Goal: Task Accomplishment & Management: Use online tool/utility

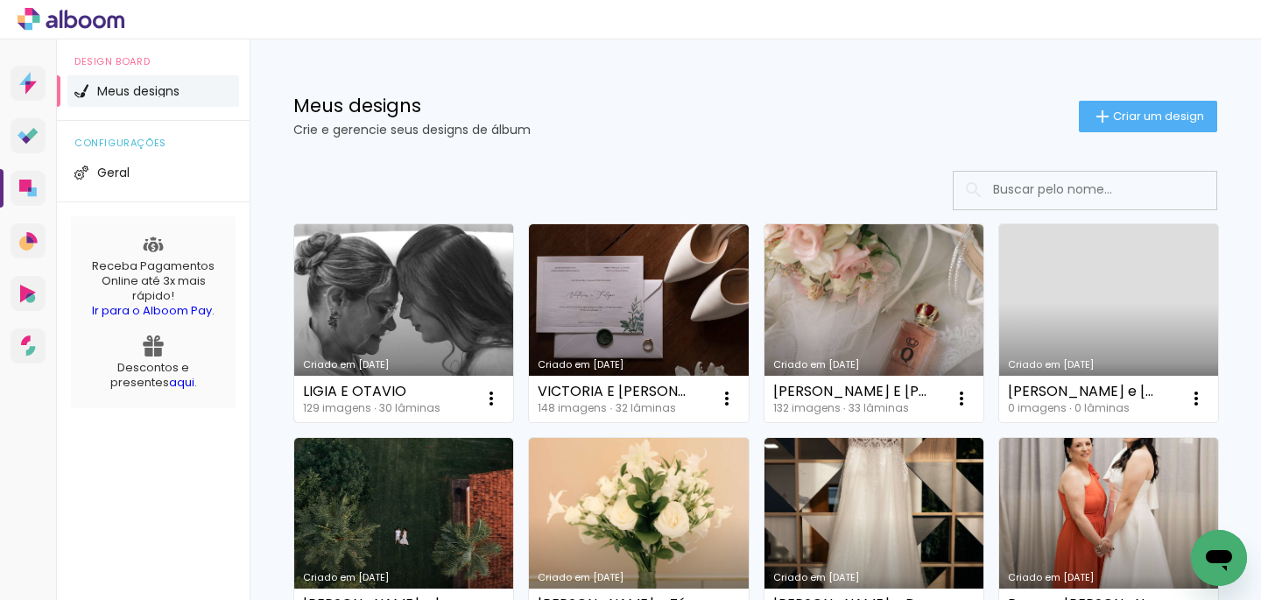
click at [401, 280] on link "Criado em [DATE]" at bounding box center [403, 323] width 219 height 198
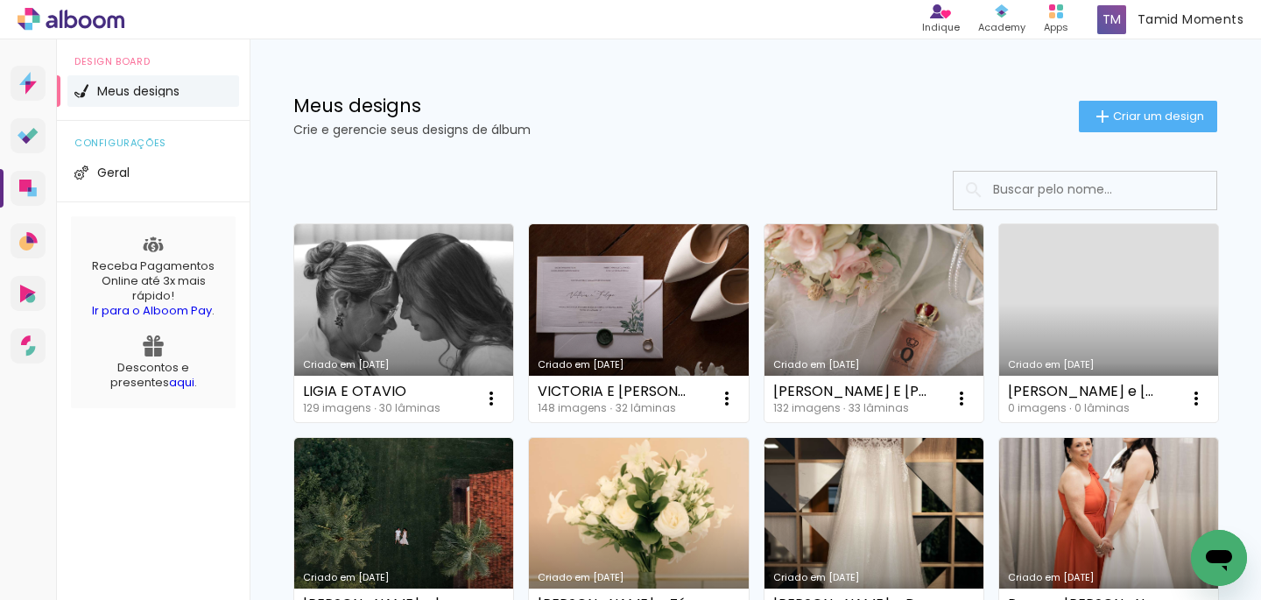
click at [698, 172] on div at bounding box center [755, 190] width 924 height 39
click at [102, 21] on icon at bounding box center [71, 19] width 107 height 23
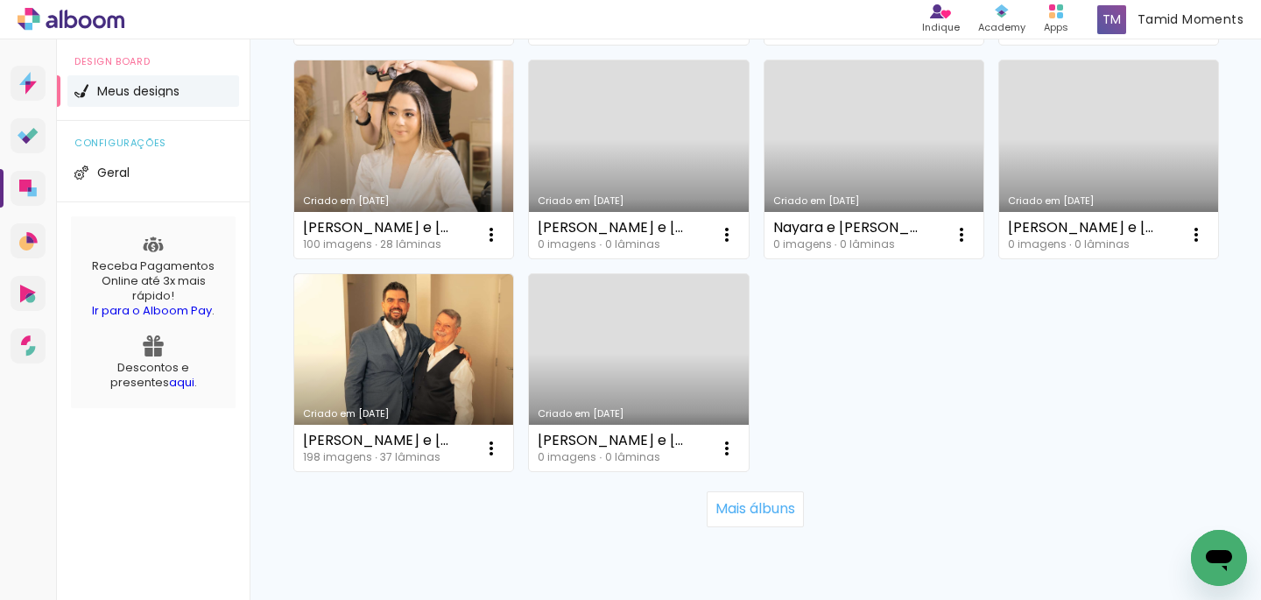
scroll to position [1241, 0]
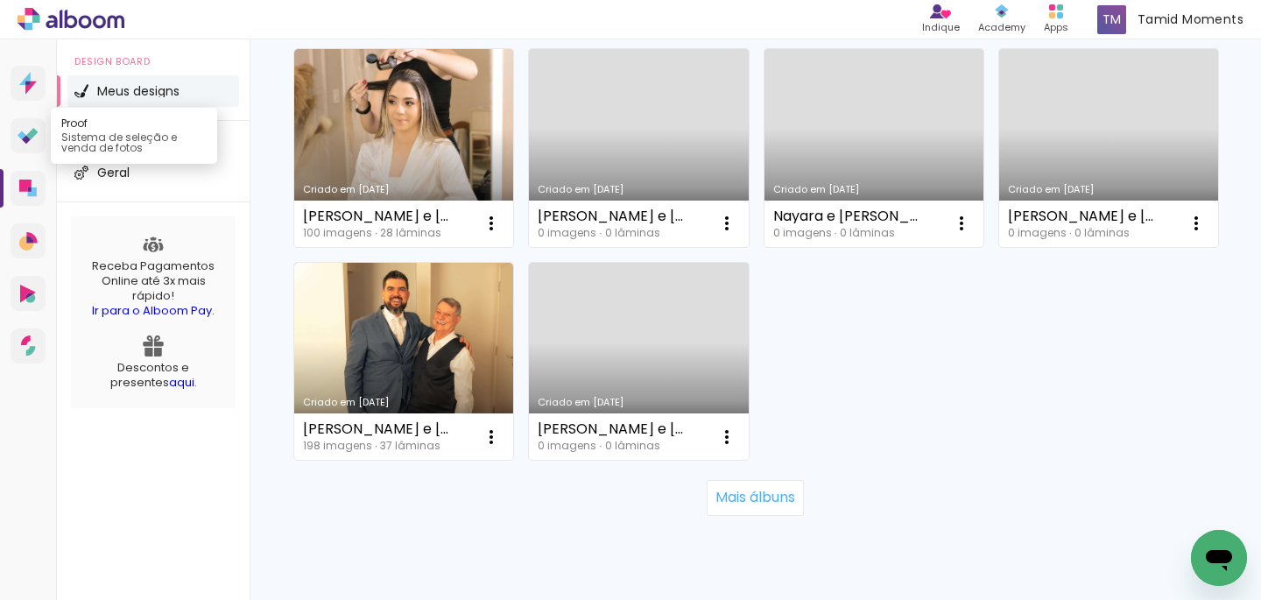
click at [38, 132] on icon at bounding box center [28, 136] width 21 height 17
